Goal: Obtain resource: Obtain resource

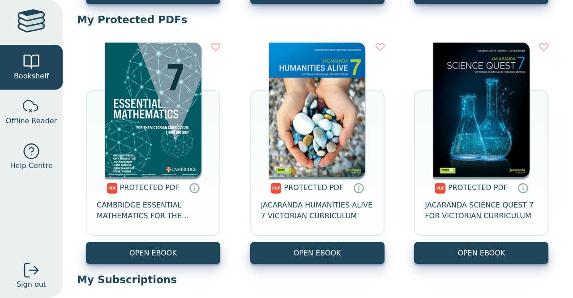
scroll to position [343, 0]
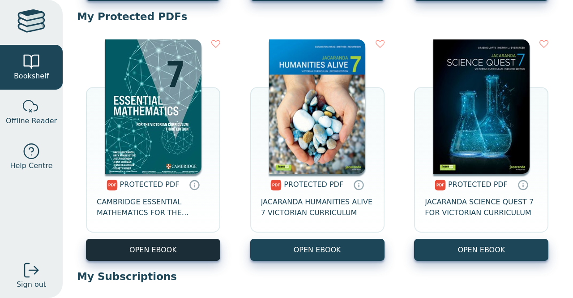
click at [179, 247] on link "OPEN EBOOK" at bounding box center [153, 249] width 134 height 22
click at [162, 246] on link "OPEN EBOOK" at bounding box center [153, 249] width 134 height 22
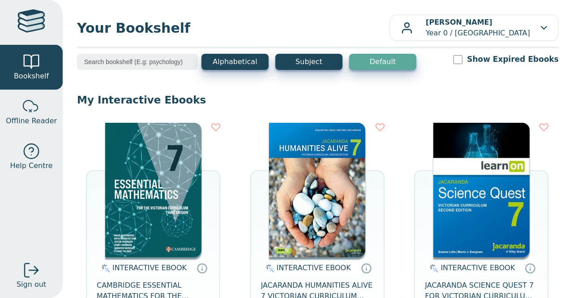
click at [150, 150] on img at bounding box center [153, 190] width 96 height 134
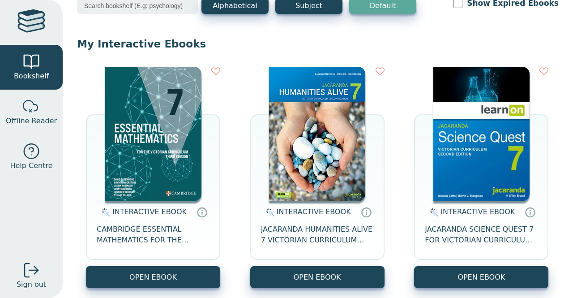
scroll to position [56, 0]
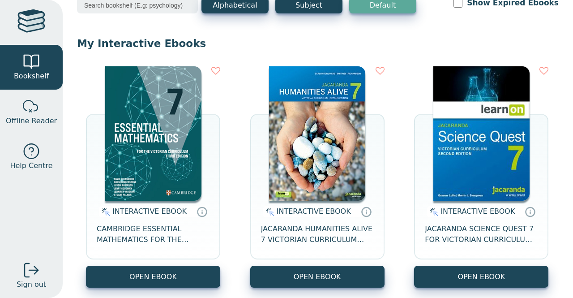
click at [146, 167] on img at bounding box center [153, 133] width 96 height 134
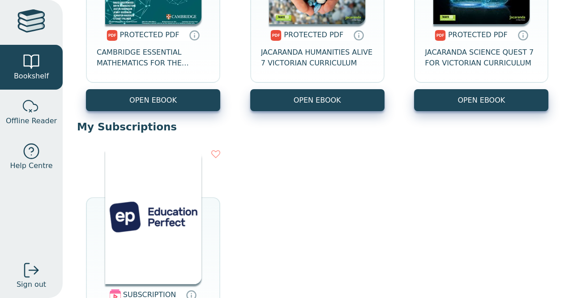
scroll to position [520, 0]
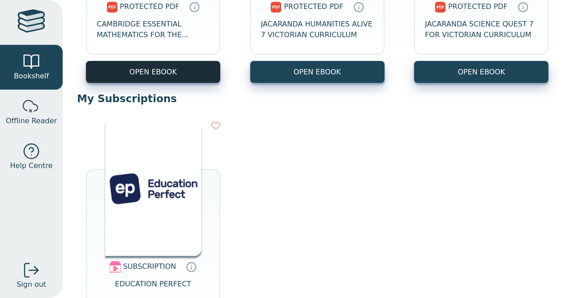
click at [180, 61] on link "OPEN EBOOK" at bounding box center [153, 72] width 134 height 22
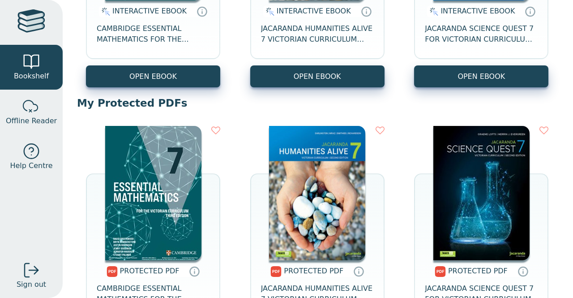
scroll to position [257, 0]
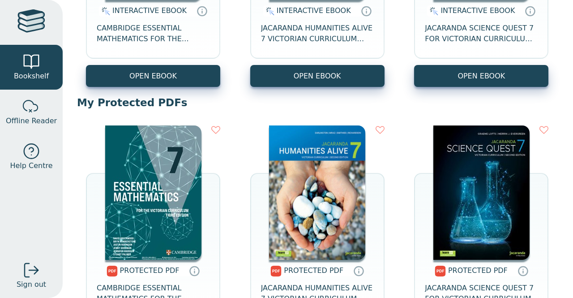
click at [112, 200] on img at bounding box center [153, 192] width 96 height 134
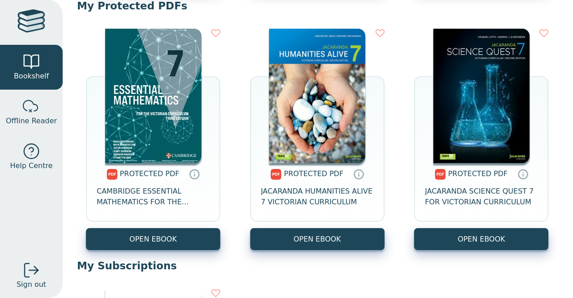
scroll to position [357, 0]
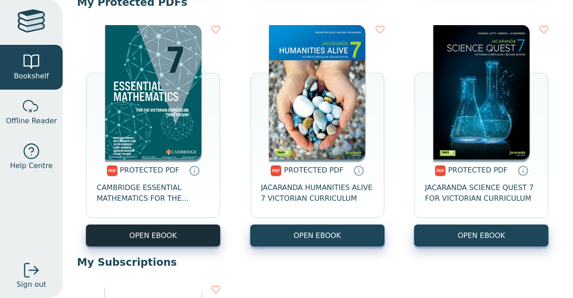
click at [174, 231] on link "OPEN EBOOK" at bounding box center [153, 235] width 134 height 22
